Goal: Find specific page/section: Find specific page/section

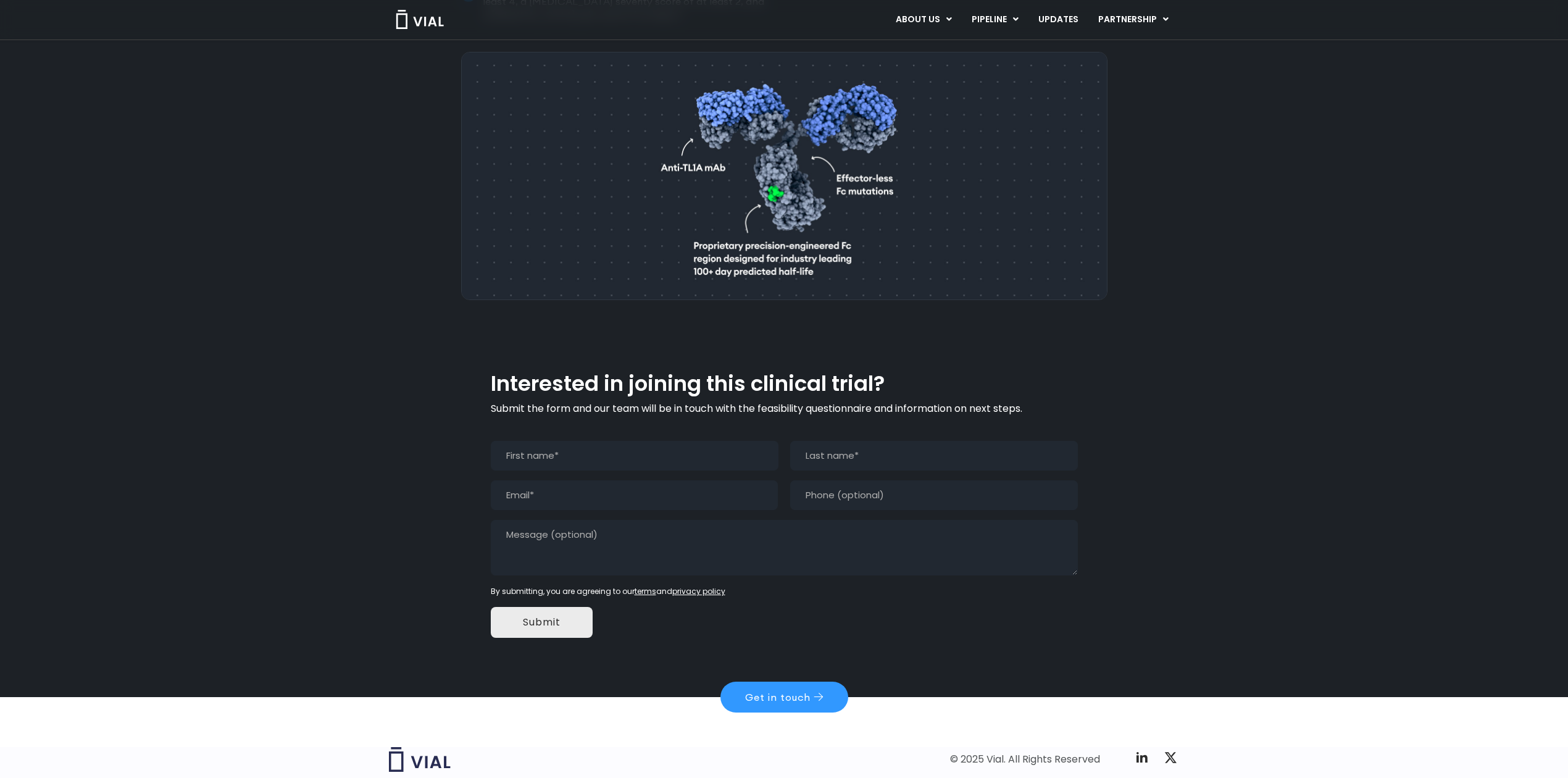
scroll to position [922, 0]
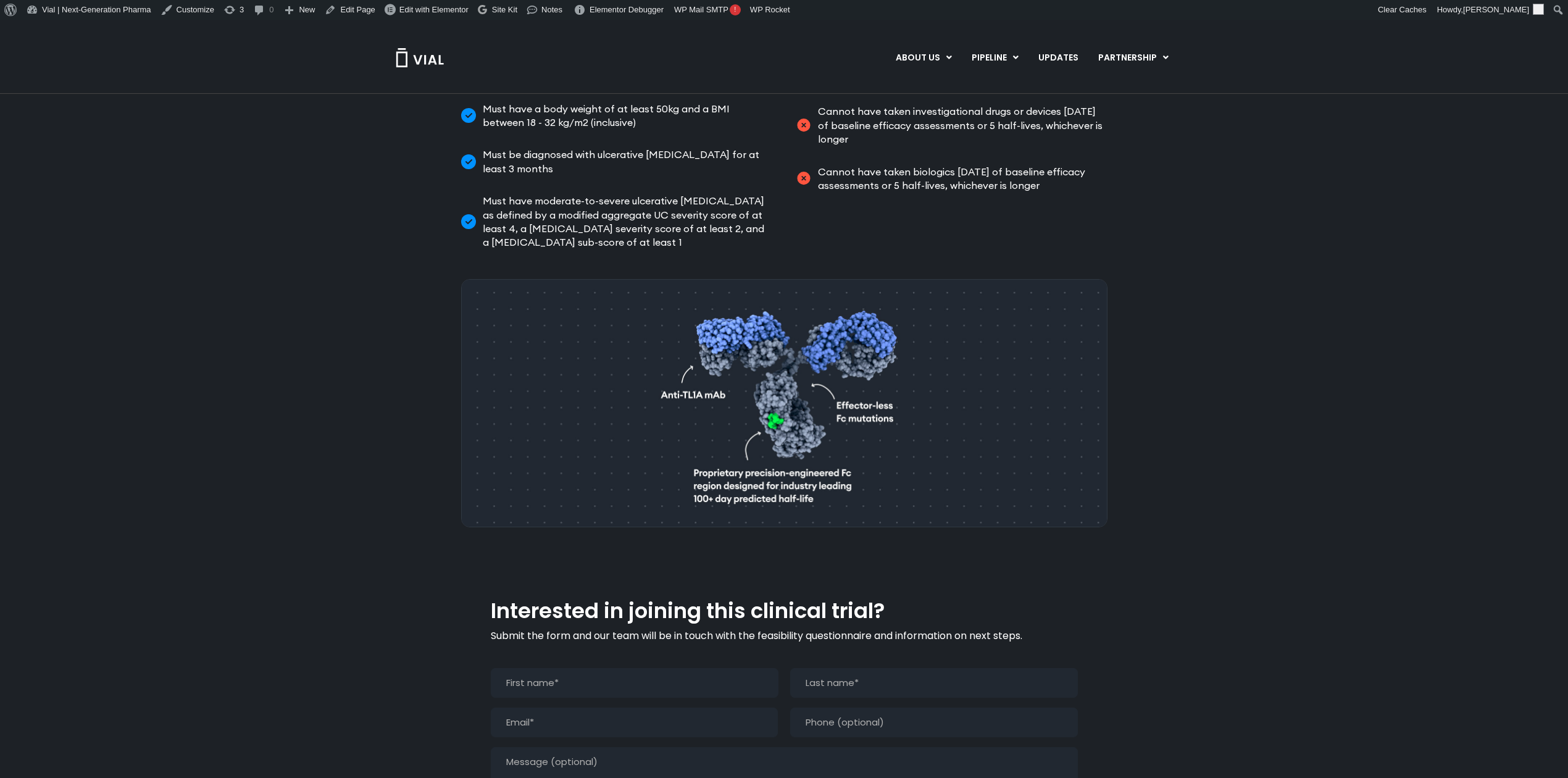
scroll to position [943, 0]
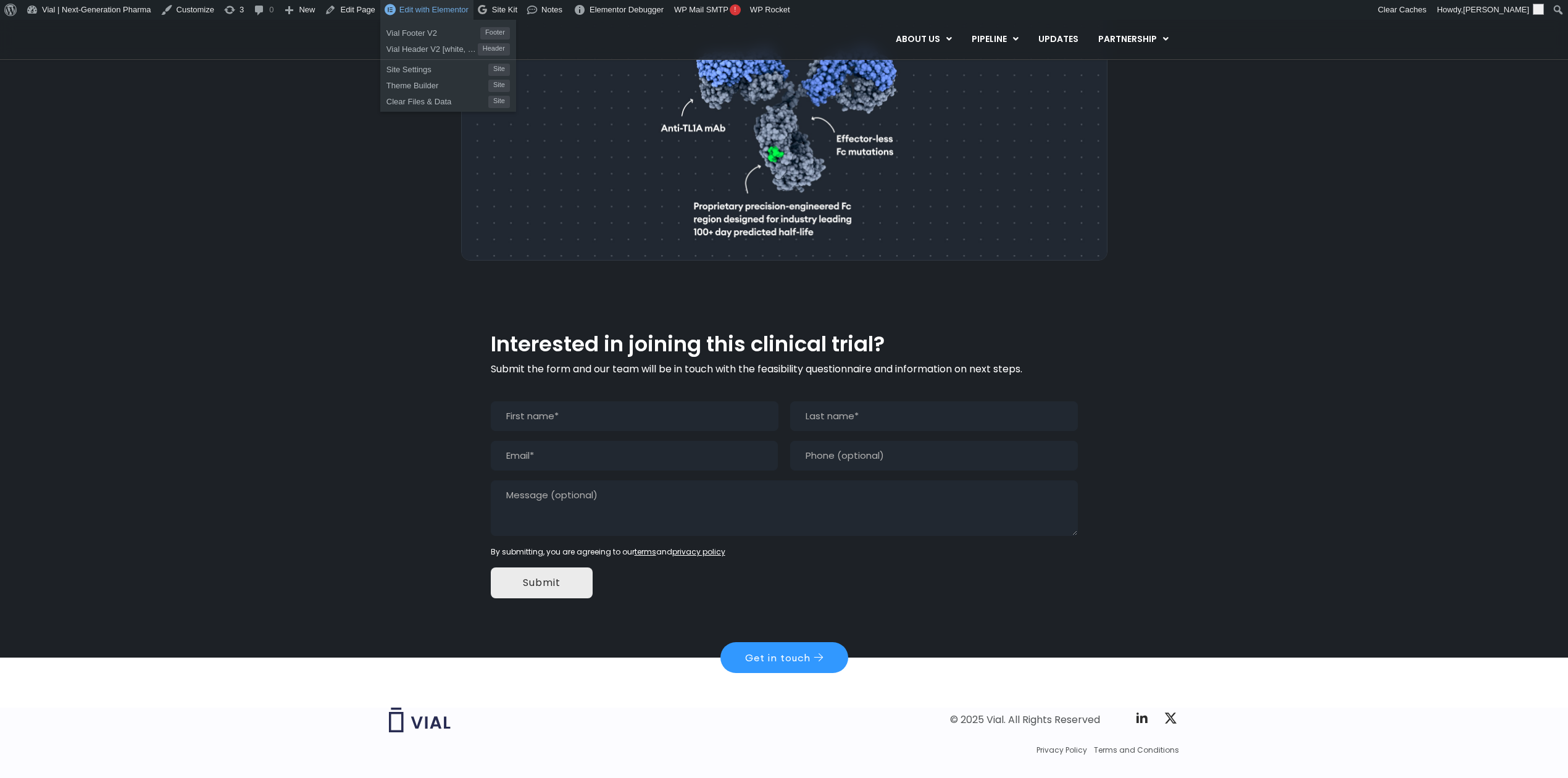
click at [415, 16] on link "Edit with Elementor" at bounding box center [426, 10] width 93 height 19
